Goal: Transaction & Acquisition: Download file/media

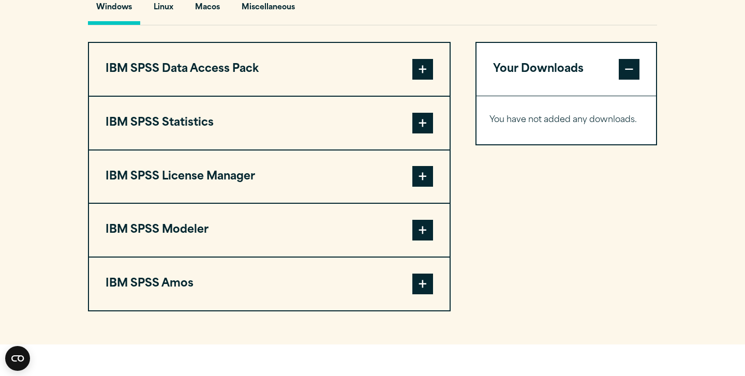
scroll to position [770, 0]
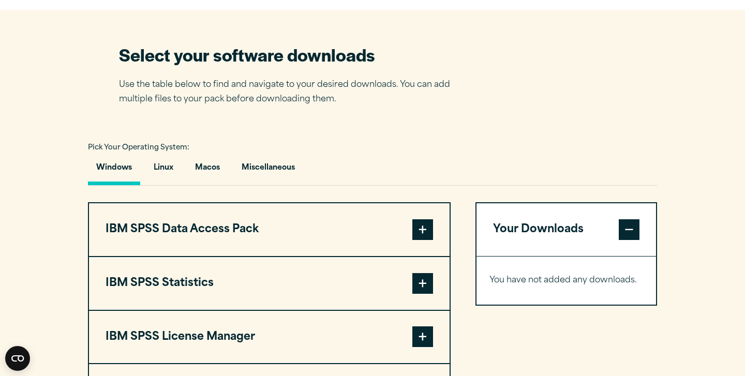
scroll to position [634, 0]
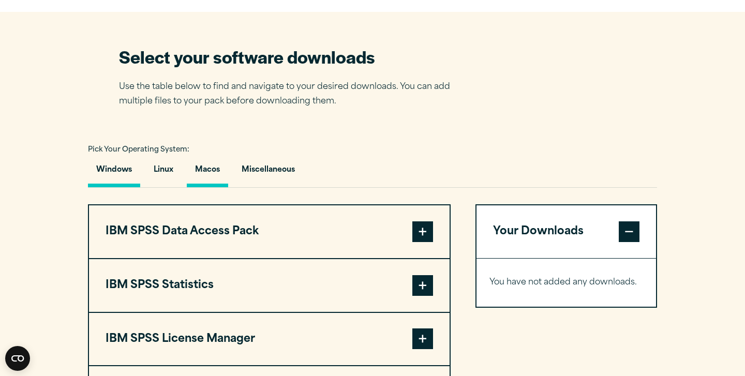
click at [209, 175] on button "Macos" at bounding box center [207, 172] width 41 height 29
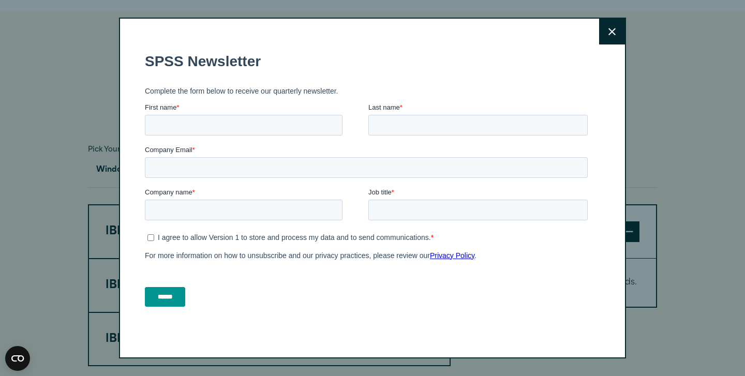
click at [607, 32] on button "Close" at bounding box center [612, 32] width 26 height 26
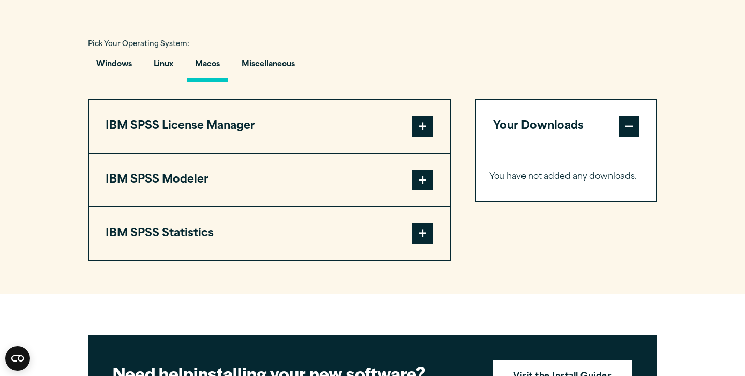
scroll to position [740, 0]
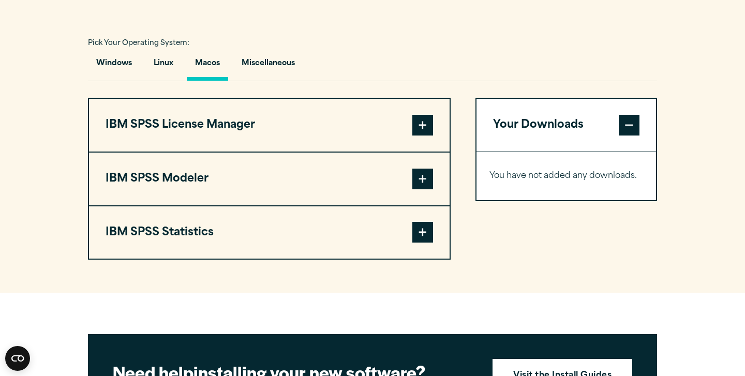
click at [429, 236] on span at bounding box center [422, 232] width 21 height 21
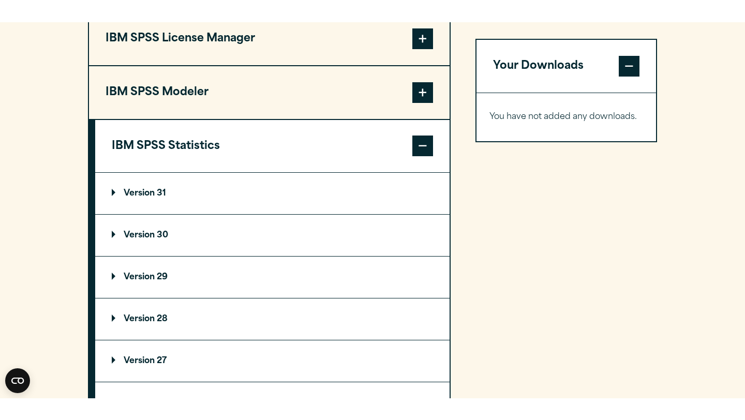
scroll to position [867, 0]
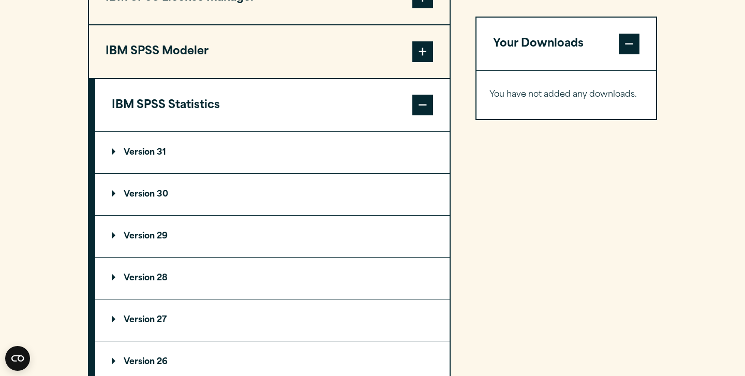
click at [118, 157] on p "Version 31" at bounding box center [139, 152] width 54 height 8
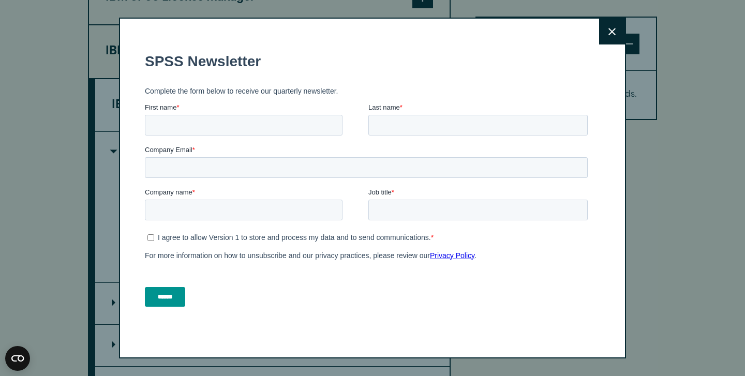
click at [611, 28] on icon at bounding box center [611, 32] width 7 height 8
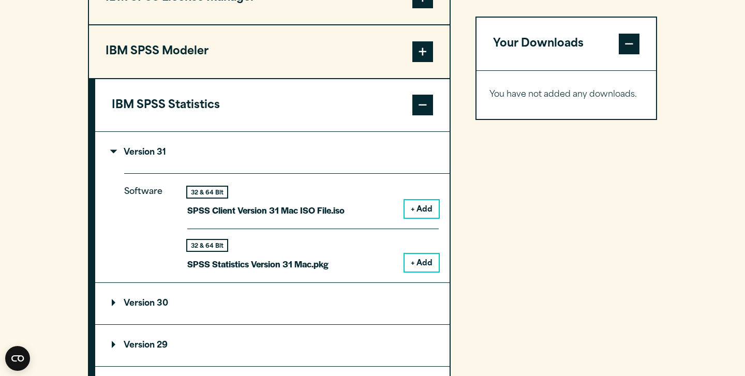
click at [421, 266] on button "+ Add" at bounding box center [421, 263] width 34 height 18
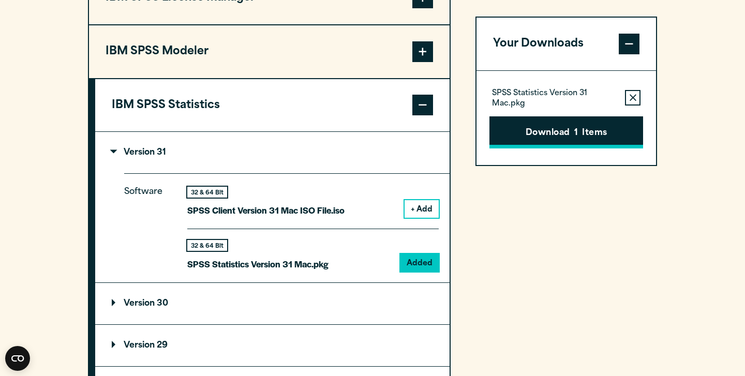
click at [532, 137] on button "Download 1 Items" at bounding box center [566, 132] width 154 height 32
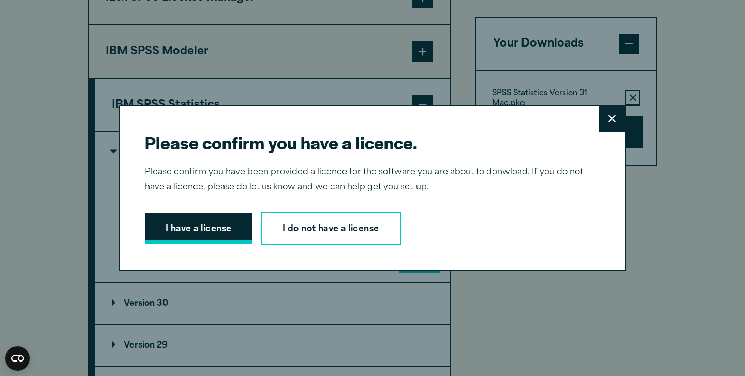
click at [208, 228] on button "I have a license" at bounding box center [199, 229] width 108 height 32
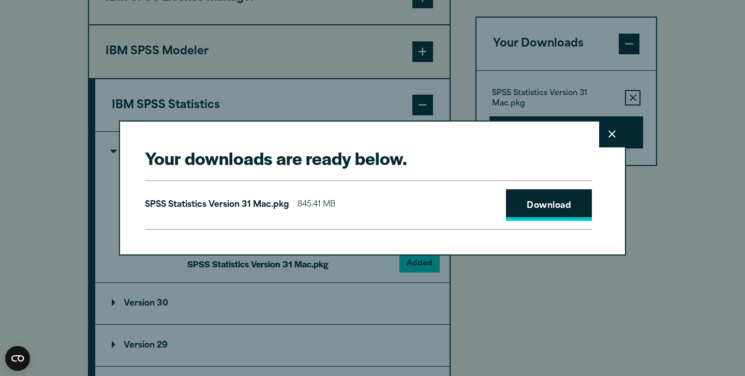
click at [559, 209] on link "Download" at bounding box center [549, 205] width 86 height 32
